Goal: Check status: Check status

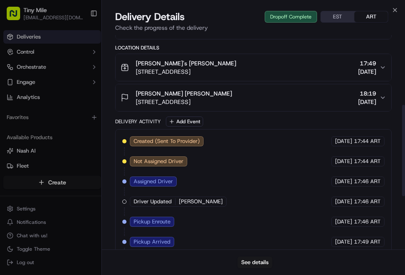
scroll to position [107, 0]
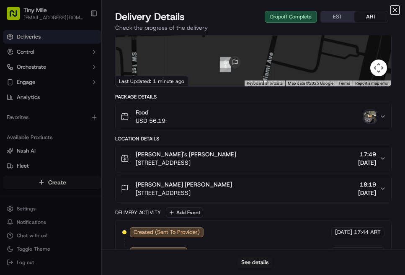
click at [398, 8] on icon "button" at bounding box center [395, 10] width 7 height 7
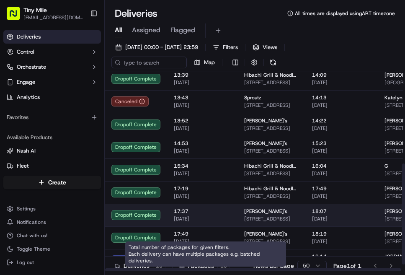
scroll to position [194, 0]
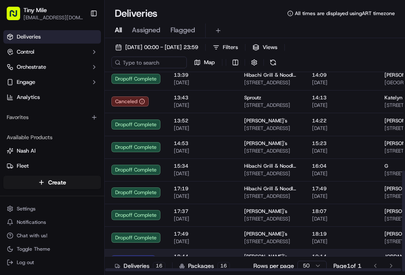
click at [205, 253] on span "18:44" at bounding box center [202, 256] width 57 height 7
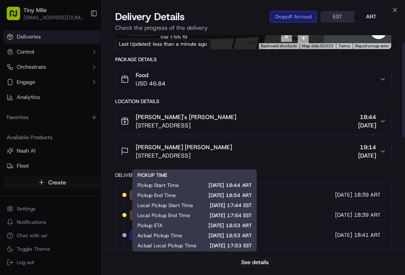
scroll to position [0, 0]
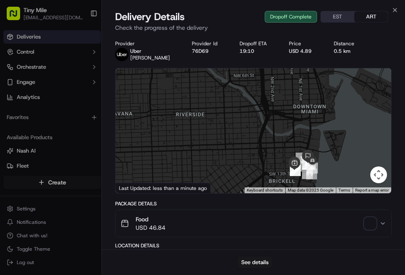
click at [371, 224] on span "button" at bounding box center [371, 224] width 12 height 12
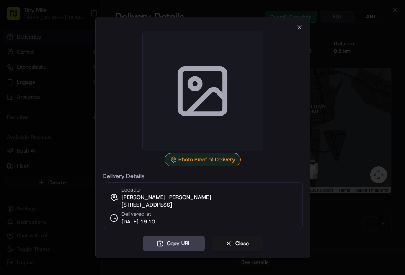
click at [300, 31] on div at bounding box center [203, 91] width 200 height 121
click at [301, 24] on icon "button" at bounding box center [299, 27] width 7 height 7
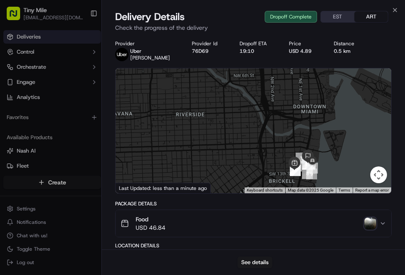
click at [369, 221] on img "button" at bounding box center [371, 224] width 12 height 12
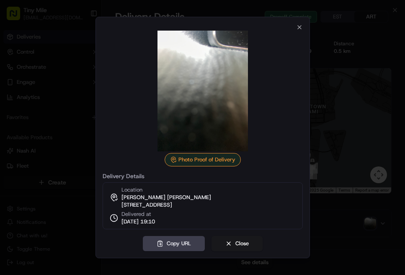
drag, startPoint x: 289, startPoint y: 39, endPoint x: 280, endPoint y: 38, distance: 9.7
click at [287, 38] on div at bounding box center [203, 91] width 200 height 121
click at [303, 26] on div "Photo Proof of Delivery Delivery Details Location [PERSON_NAME] [GEOGRAPHIC_DAT…" at bounding box center [203, 137] width 215 height 241
click at [301, 25] on icon "button" at bounding box center [299, 27] width 7 height 7
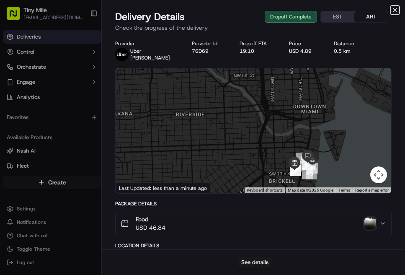
click at [397, 12] on icon "button" at bounding box center [395, 10] width 7 height 7
